Goal: Transaction & Acquisition: Purchase product/service

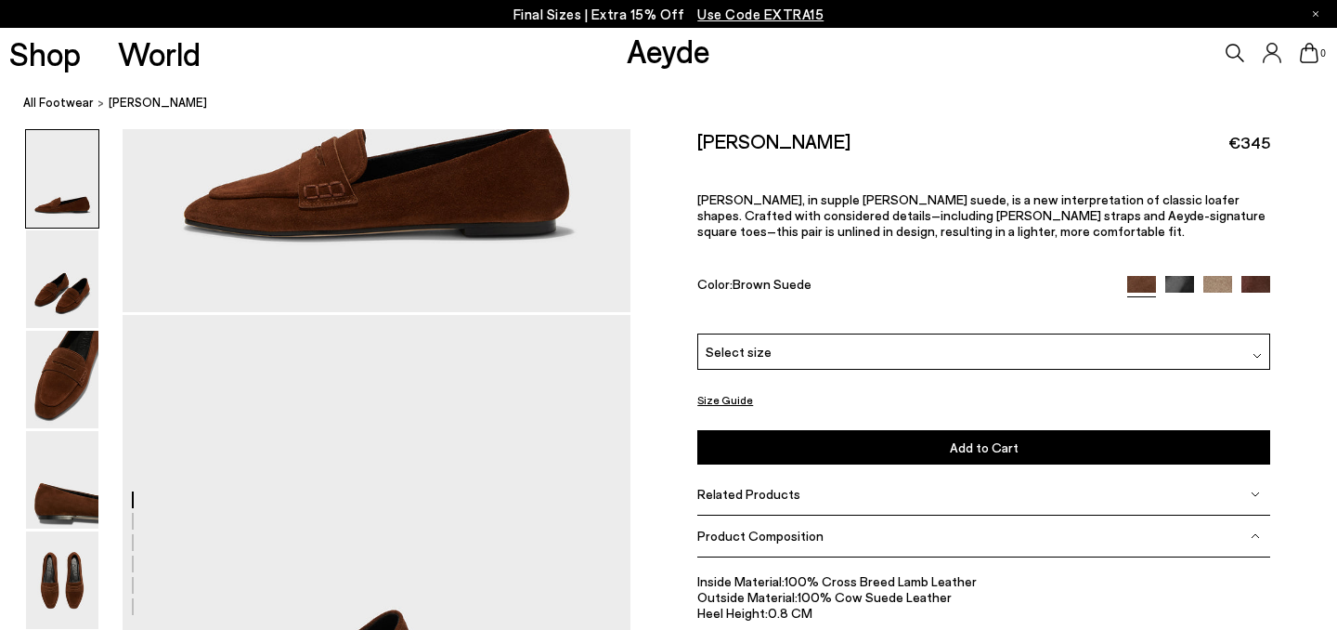
scroll to position [318, 0]
click at [1235, 48] on icon at bounding box center [1235, 53] width 19 height 19
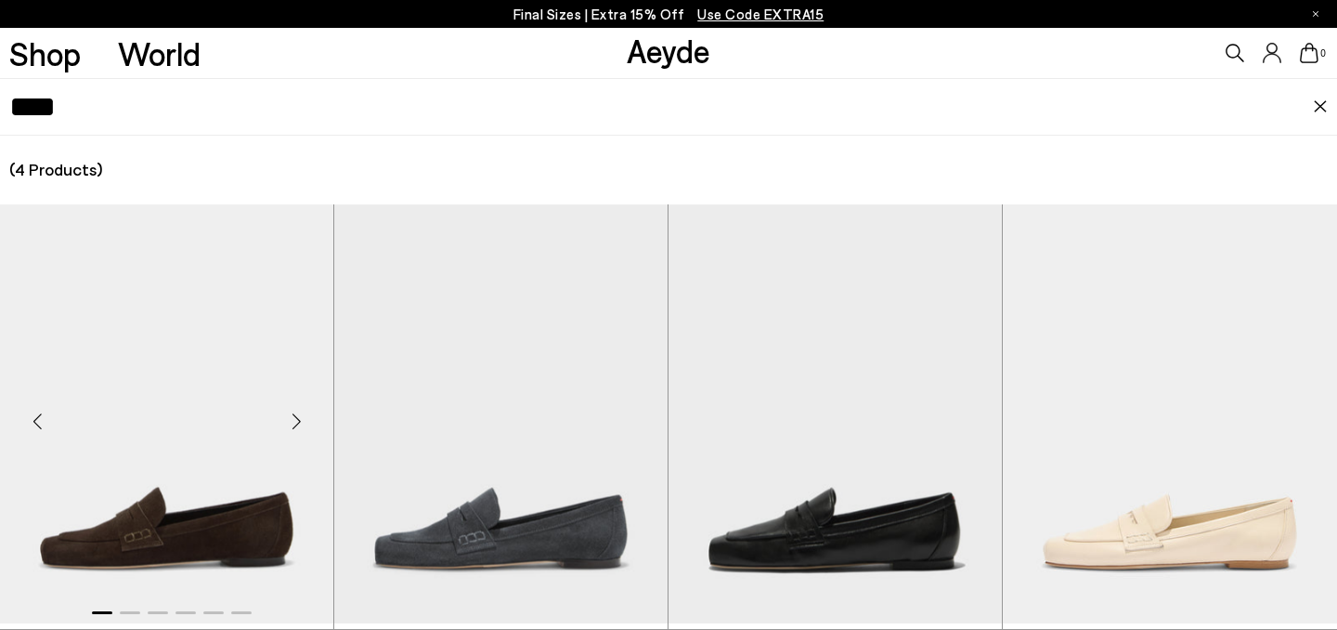
scroll to position [75, 0]
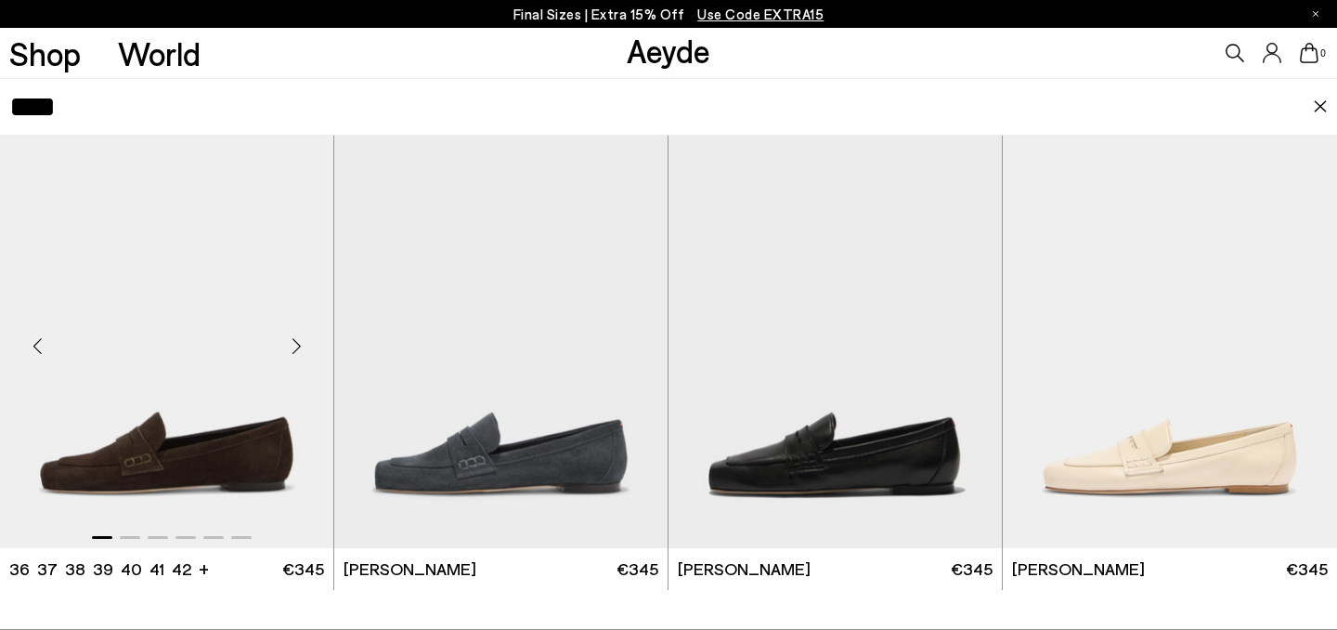
type input "****"
click at [219, 390] on img "1 / 6" at bounding box center [166, 338] width 333 height 419
click at [160, 460] on img "1 / 6" at bounding box center [166, 338] width 333 height 419
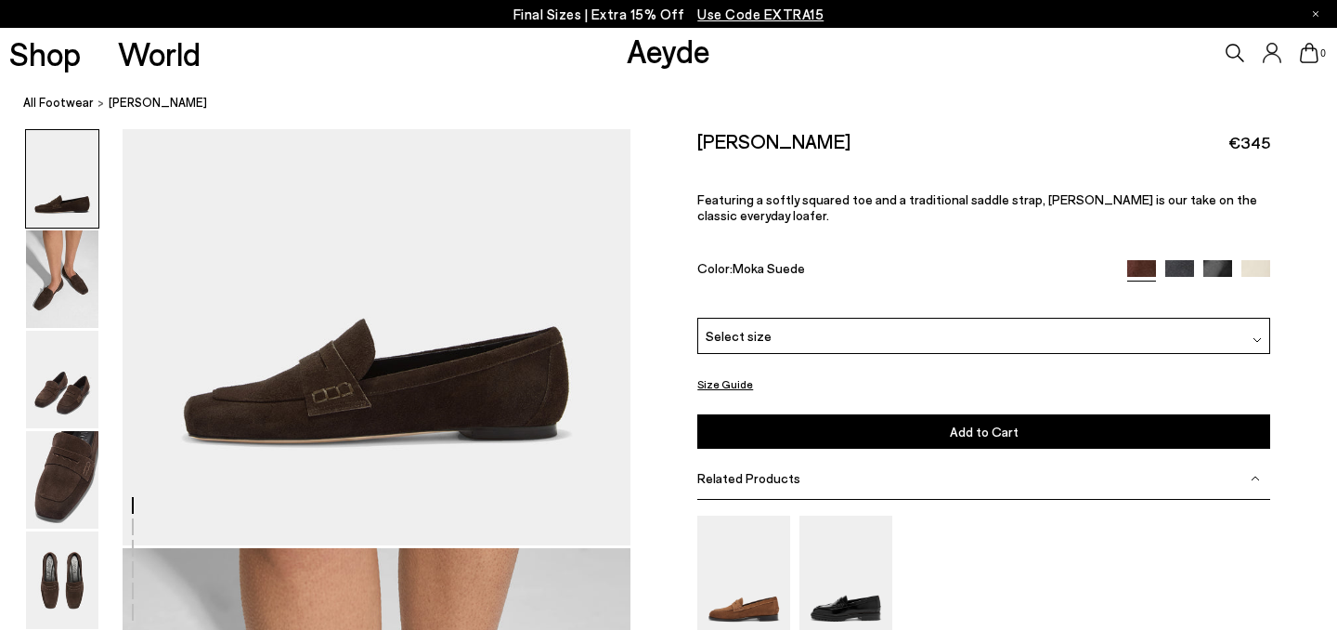
scroll to position [271, 0]
